Goal: Task Accomplishment & Management: Use online tool/utility

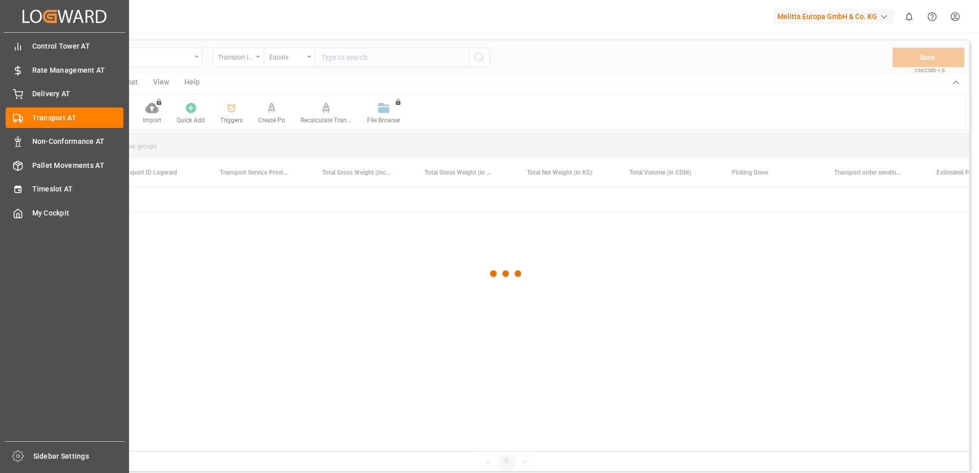
drag, startPoint x: 19, startPoint y: 92, endPoint x: 123, endPoint y: 130, distance: 110.8
click at [19, 92] on icon at bounding box center [17, 93] width 9 height 7
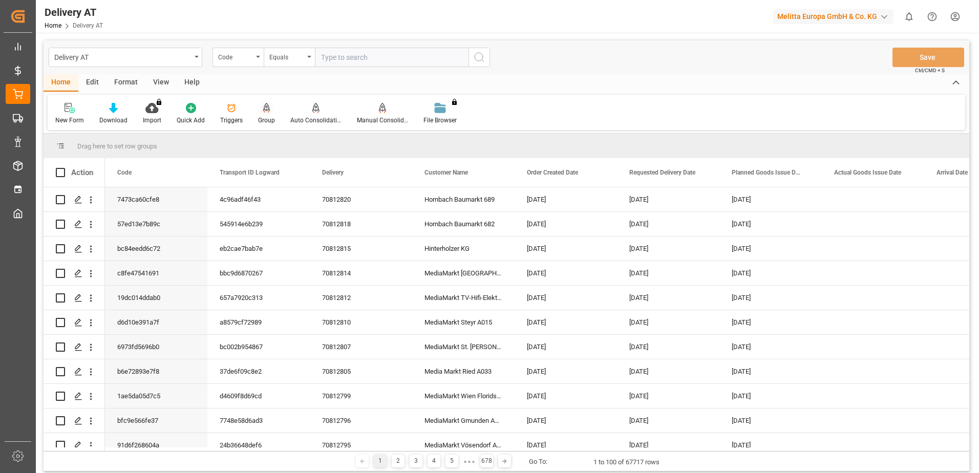
click at [260, 113] on div at bounding box center [266, 107] width 17 height 11
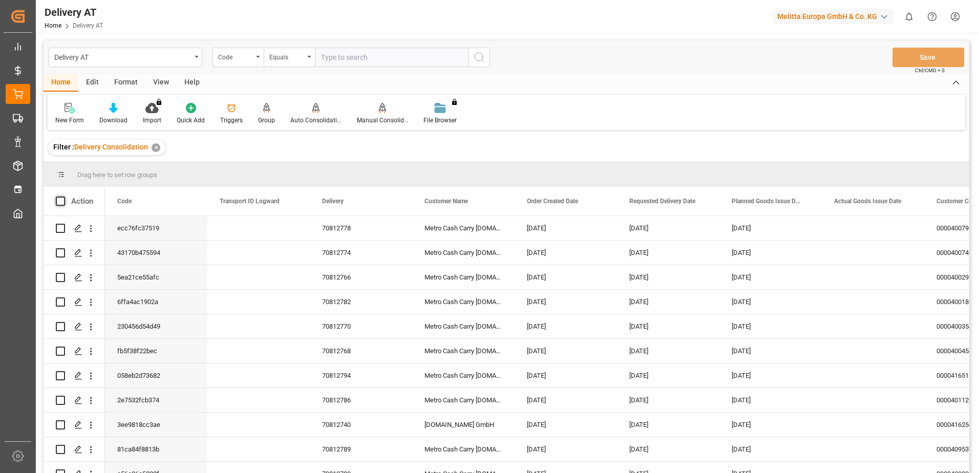
click at [59, 203] on span at bounding box center [60, 201] width 9 height 9
click at [63, 197] on input "checkbox" at bounding box center [63, 197] width 0 height 0
checkbox input "true"
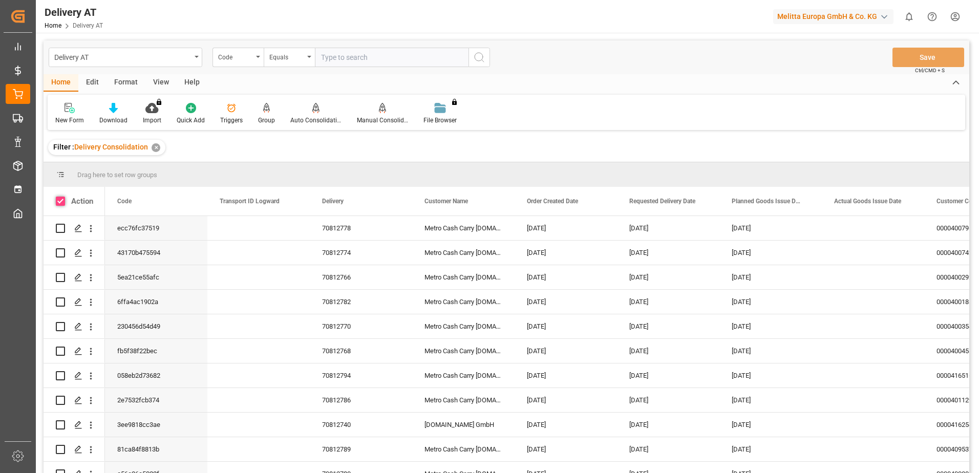
checkbox input "true"
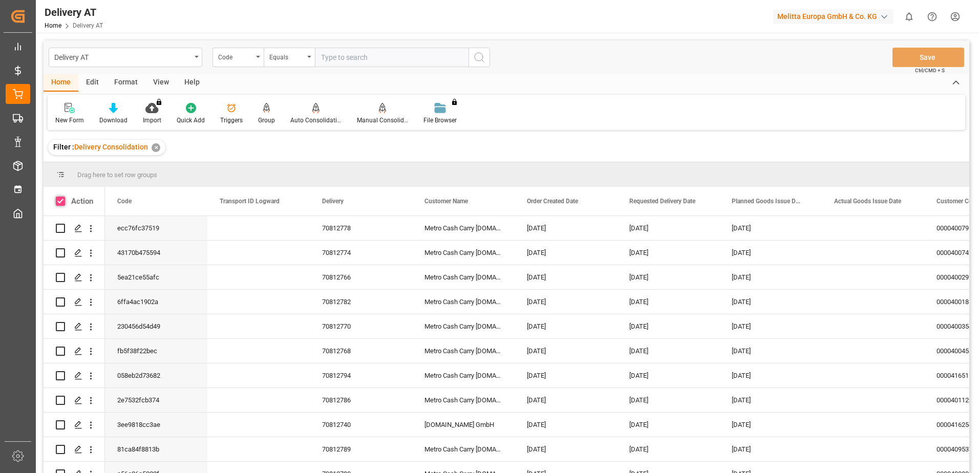
checkbox input "true"
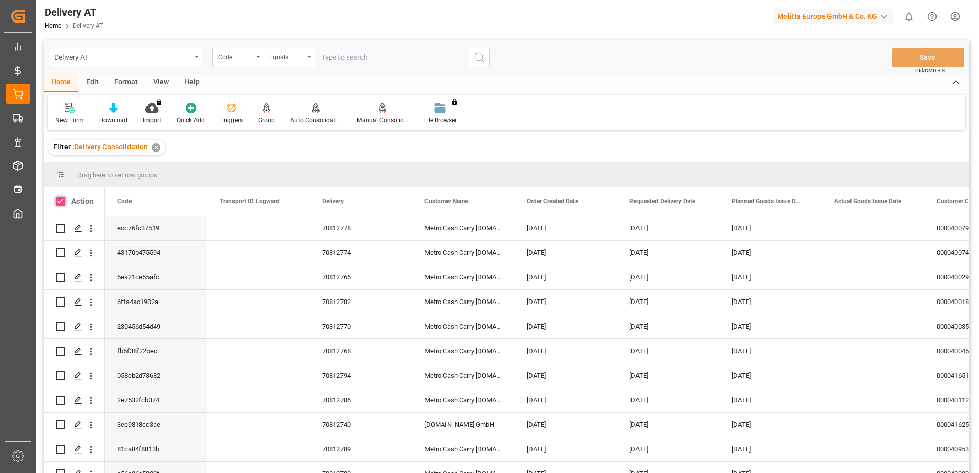
checkbox input "true"
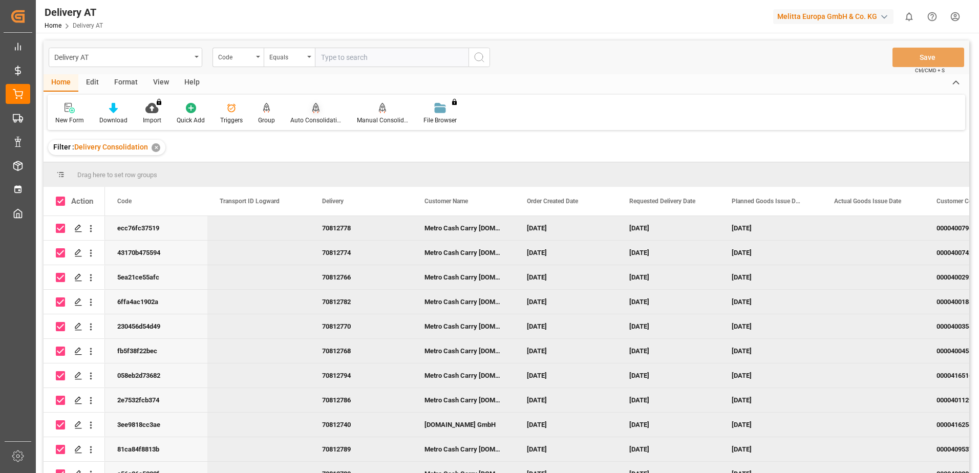
click at [312, 111] on icon at bounding box center [315, 108] width 7 height 10
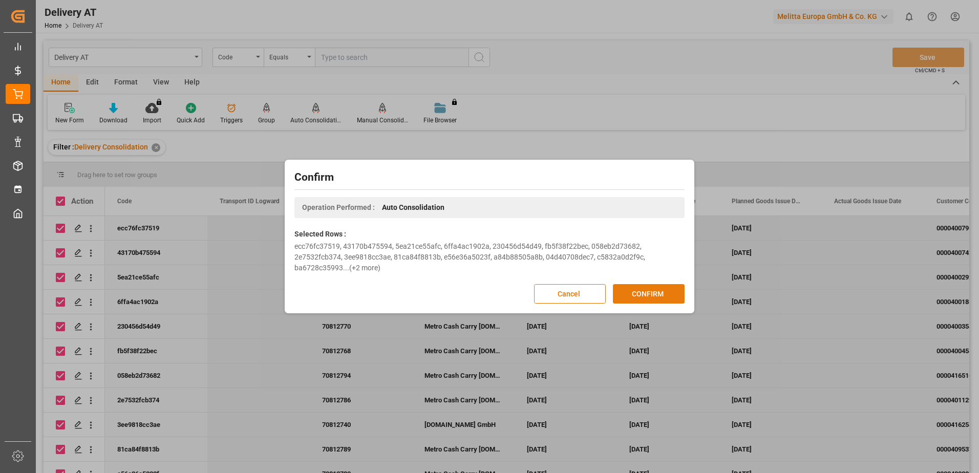
click at [659, 290] on button "CONFIRM" at bounding box center [649, 293] width 72 height 19
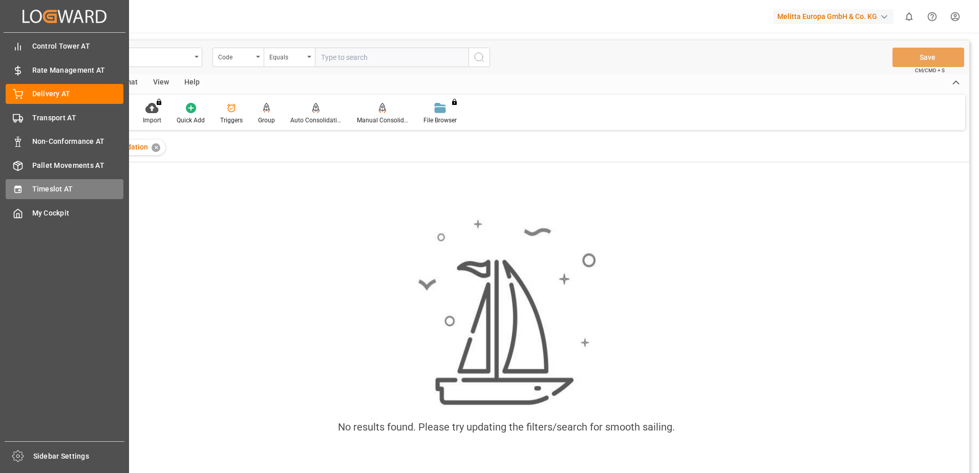
click at [34, 189] on span "Timeslot AT" at bounding box center [78, 189] width 92 height 11
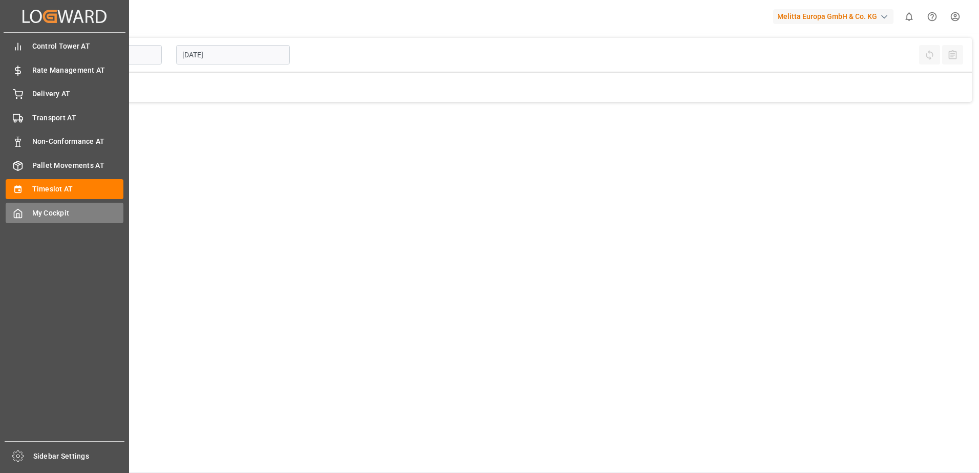
type input "Inbound AT"
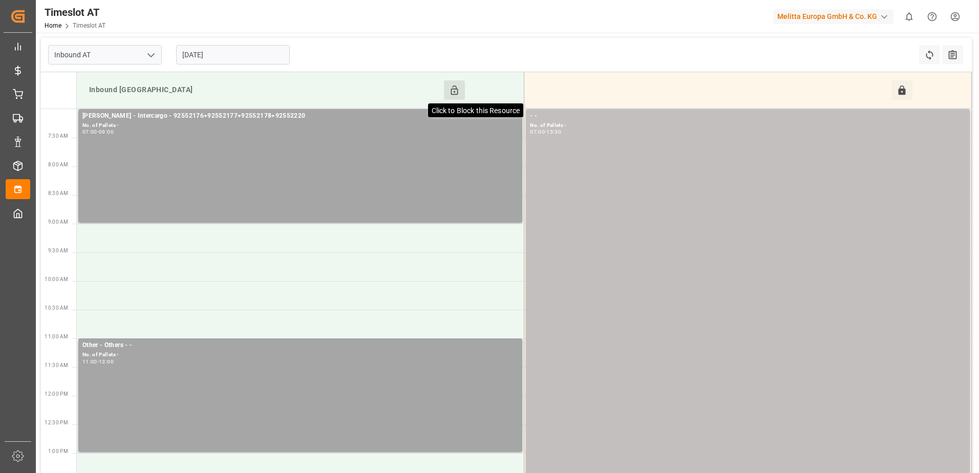
click at [453, 85] on icon at bounding box center [454, 90] width 11 height 11
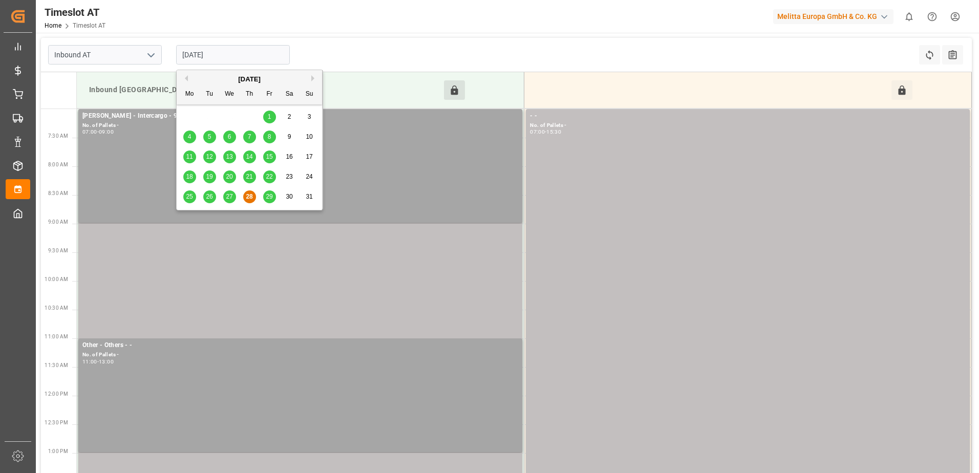
click at [227, 54] on input "[DATE]" at bounding box center [233, 54] width 114 height 19
click at [269, 199] on span "29" at bounding box center [269, 196] width 7 height 7
type input "[DATE]"
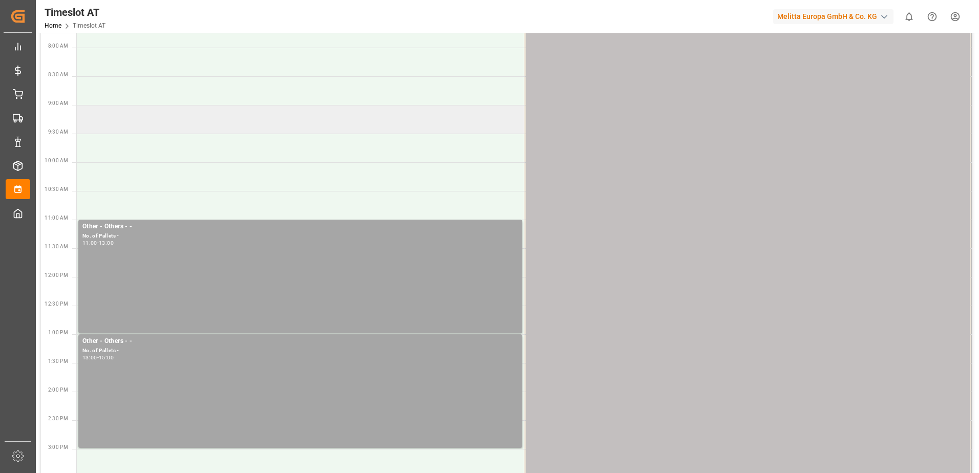
scroll to position [40, 0]
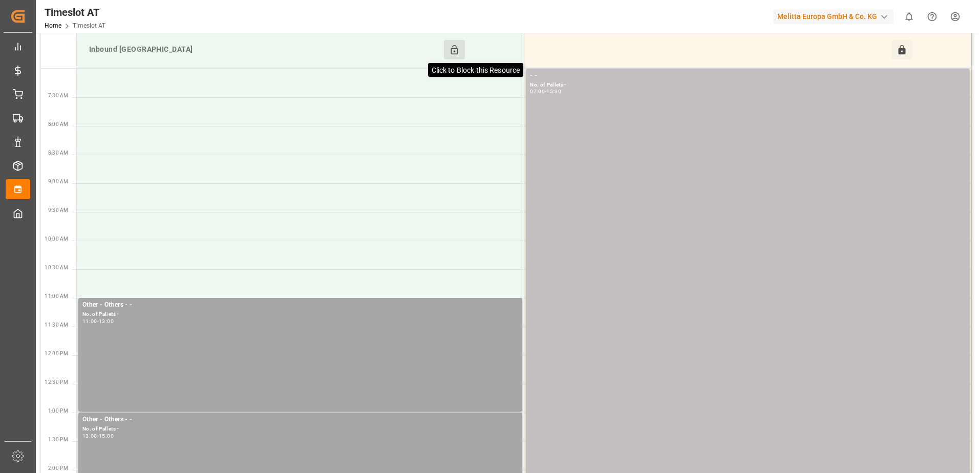
click at [453, 45] on icon at bounding box center [454, 50] width 11 height 11
